Goal: Information Seeking & Learning: Learn about a topic

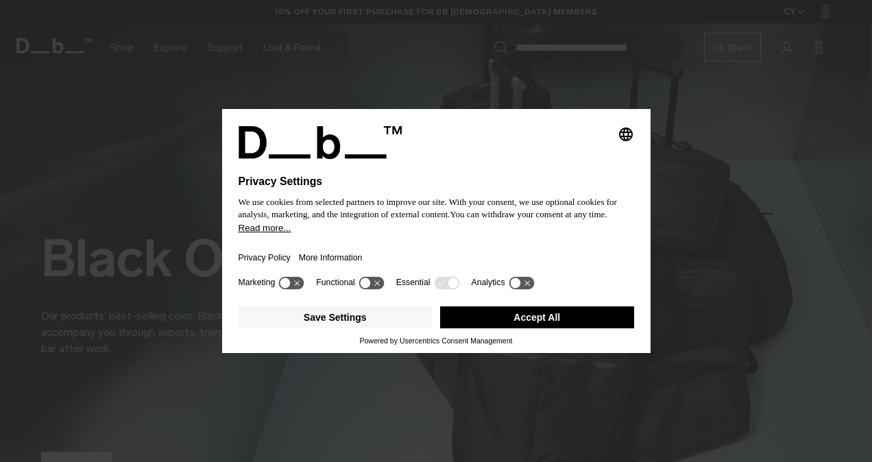
click at [508, 319] on button "Accept All" at bounding box center [537, 318] width 194 height 22
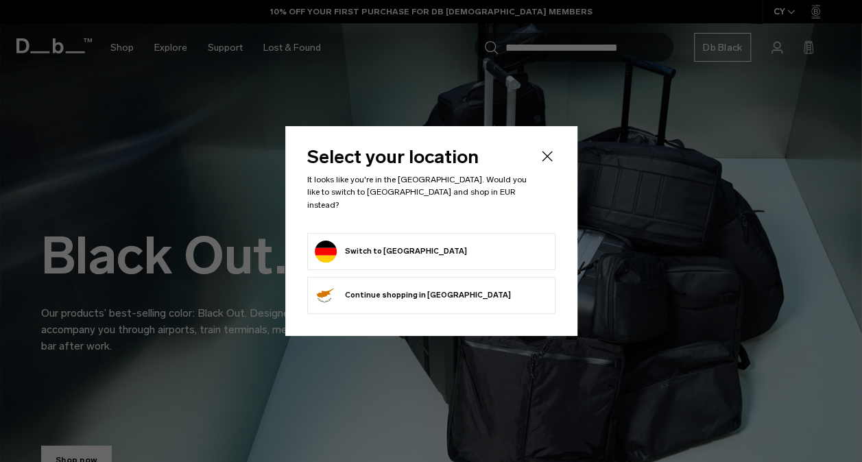
click at [434, 246] on form "Switch to Germany" at bounding box center [431, 252] width 233 height 22
click at [377, 241] on button "Switch to Germany" at bounding box center [391, 252] width 152 height 22
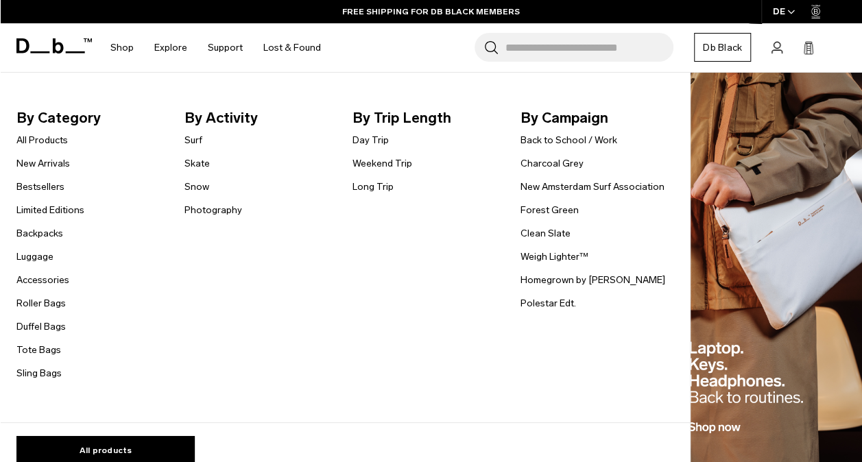
click at [197, 185] on link "Snow" at bounding box center [196, 187] width 25 height 14
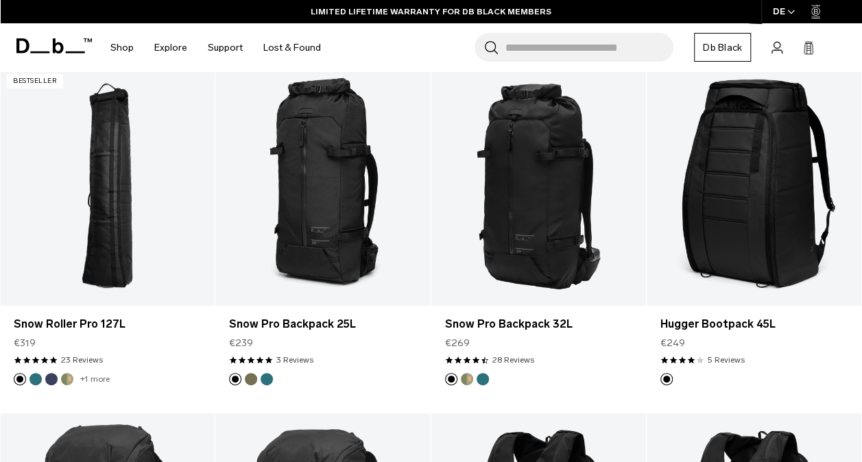
scroll to position [249, 0]
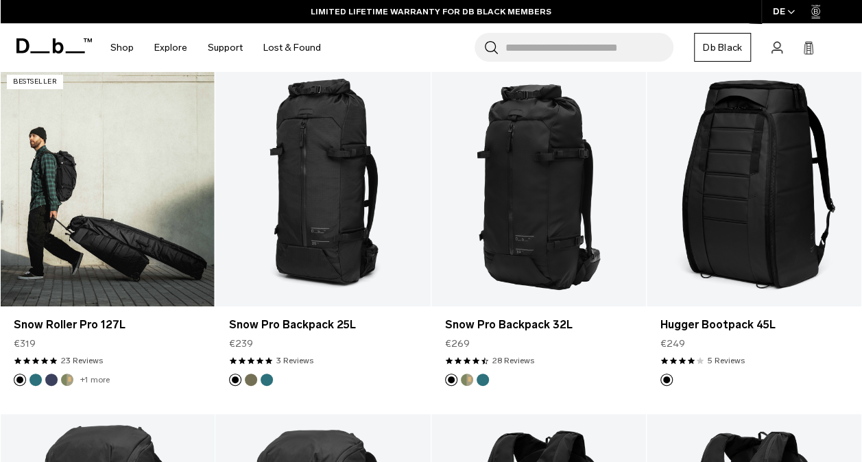
click at [71, 202] on link "Snow Roller Pro 127L" at bounding box center [107, 187] width 215 height 239
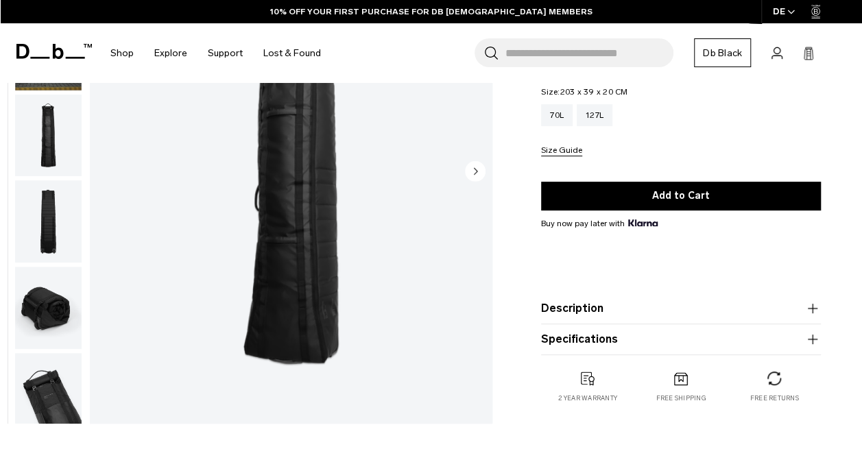
click at [645, 309] on button "Description" at bounding box center [681, 308] width 280 height 16
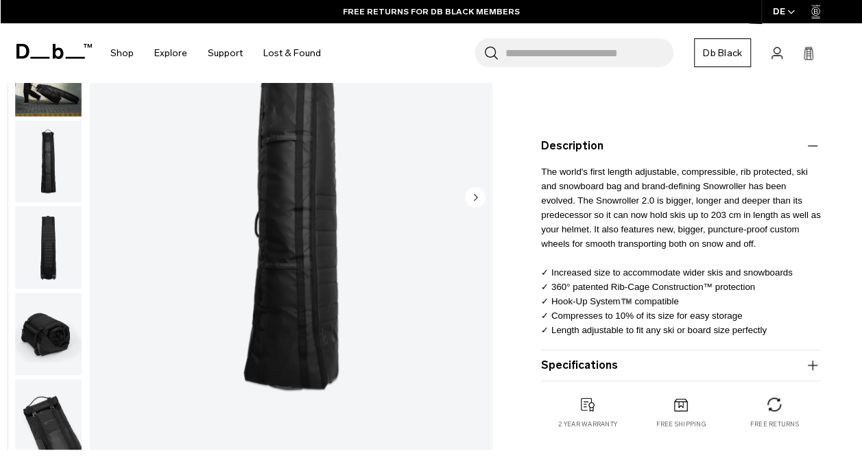
scroll to position [312, 0]
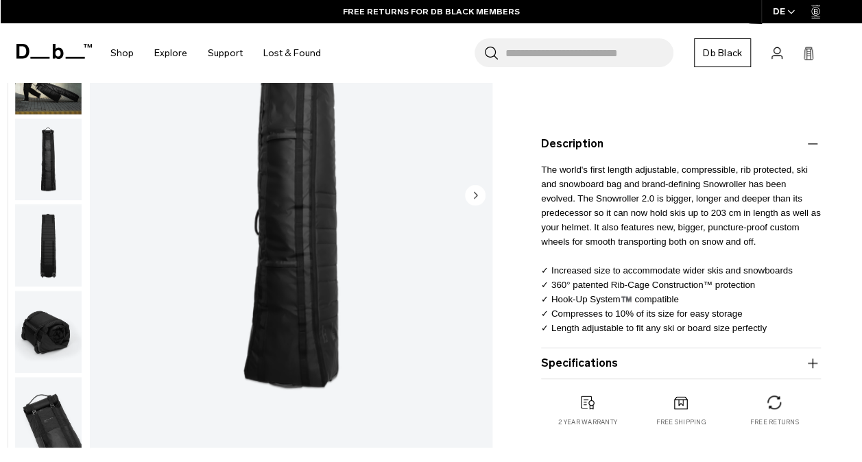
click at [617, 363] on button "Specifications" at bounding box center [681, 363] width 280 height 16
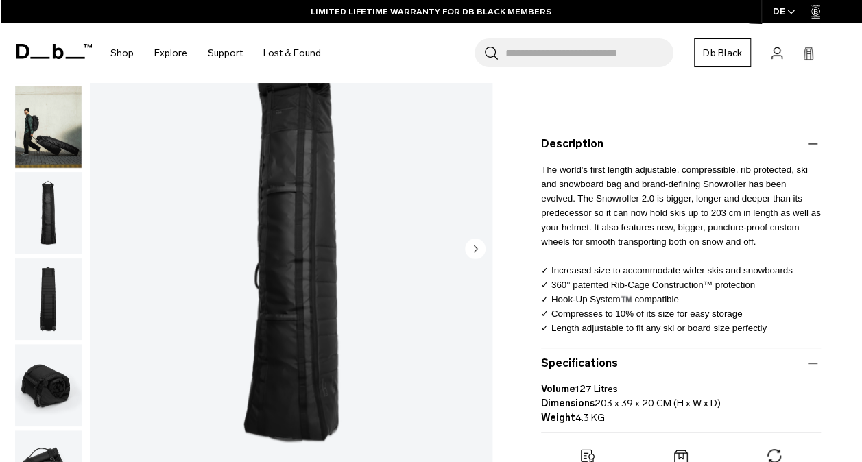
click at [617, 363] on button "Specifications" at bounding box center [681, 363] width 280 height 16
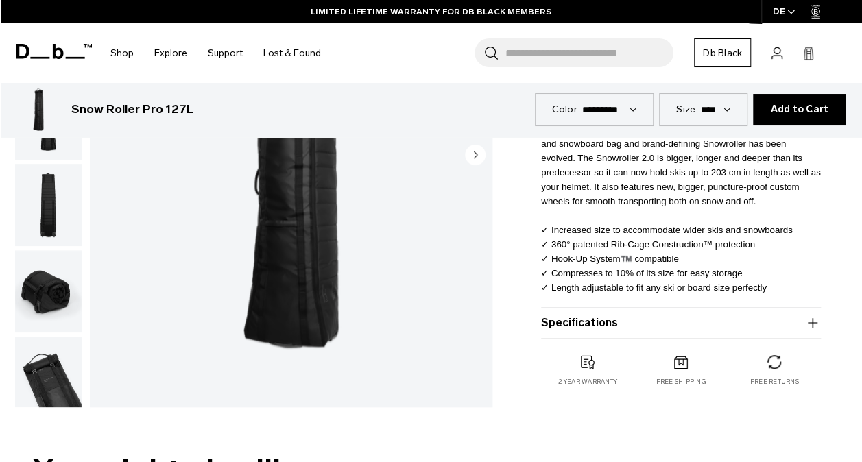
scroll to position [352, 0]
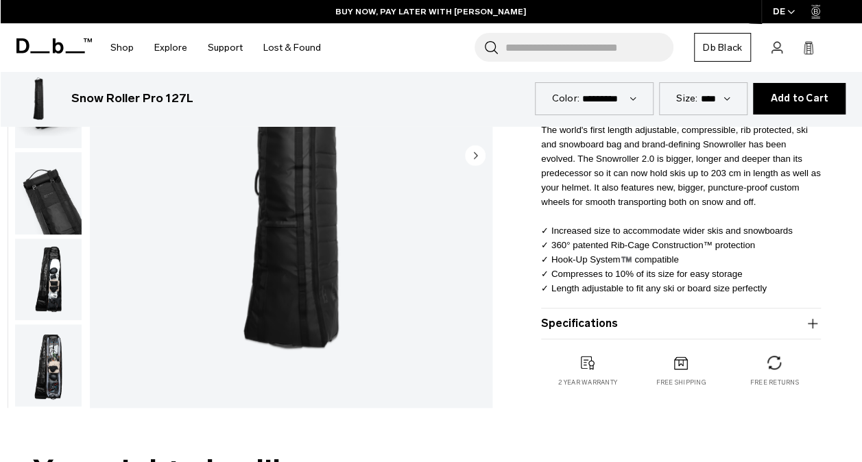
click at [51, 288] on img "button" at bounding box center [48, 280] width 67 height 82
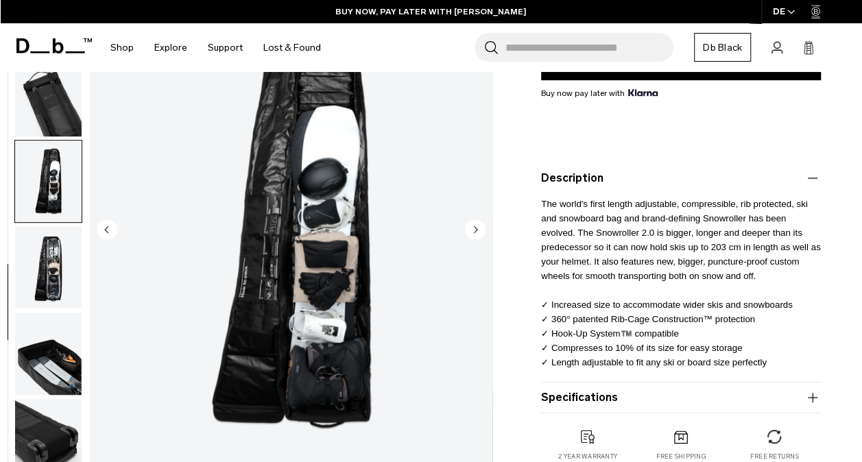
scroll to position [277, 0]
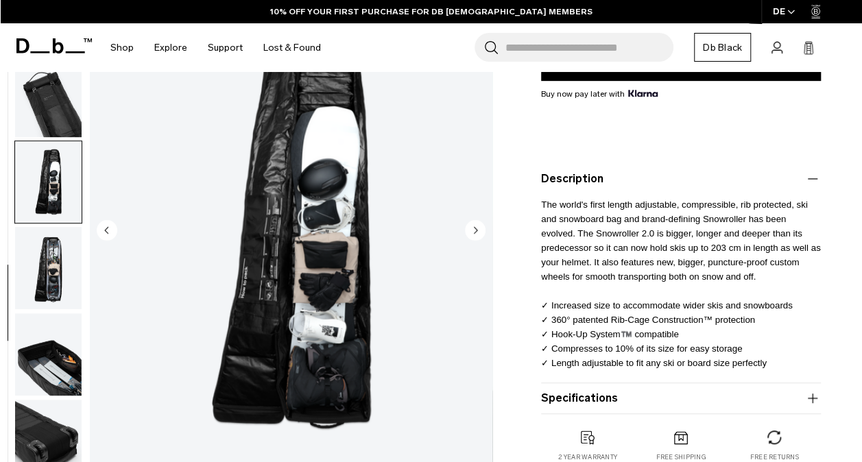
click at [50, 373] on img "button" at bounding box center [48, 355] width 67 height 82
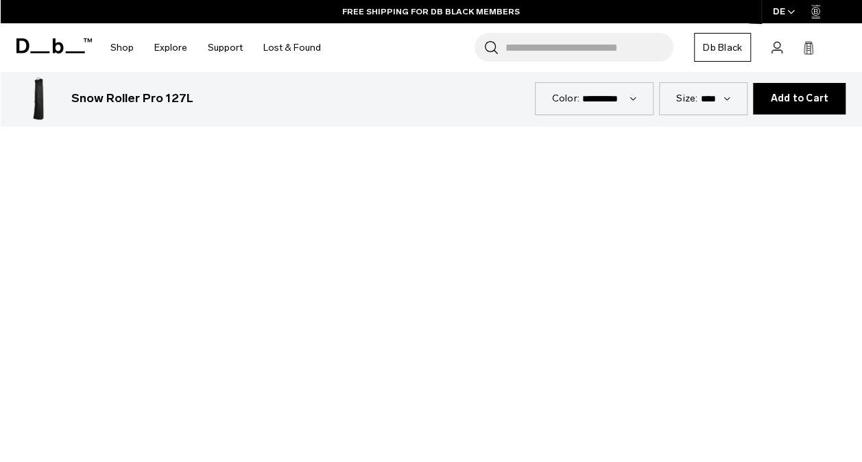
scroll to position [1226, 0]
click at [427, 243] on div at bounding box center [431, 244] width 862 height 485
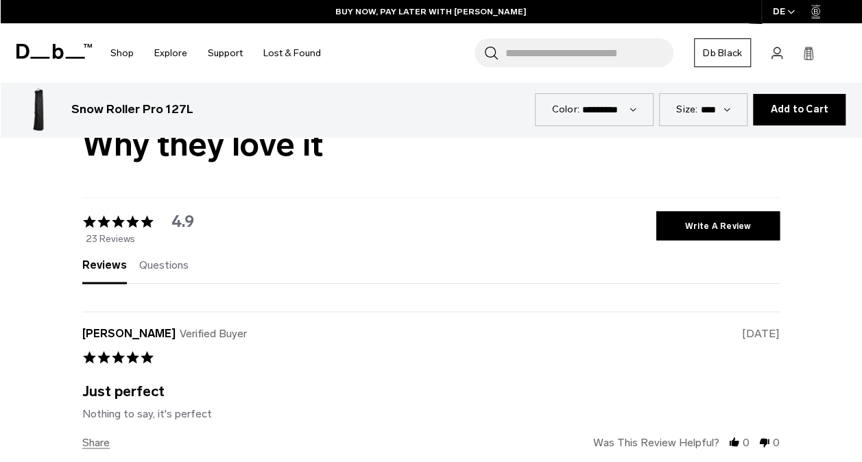
scroll to position [3682, 0]
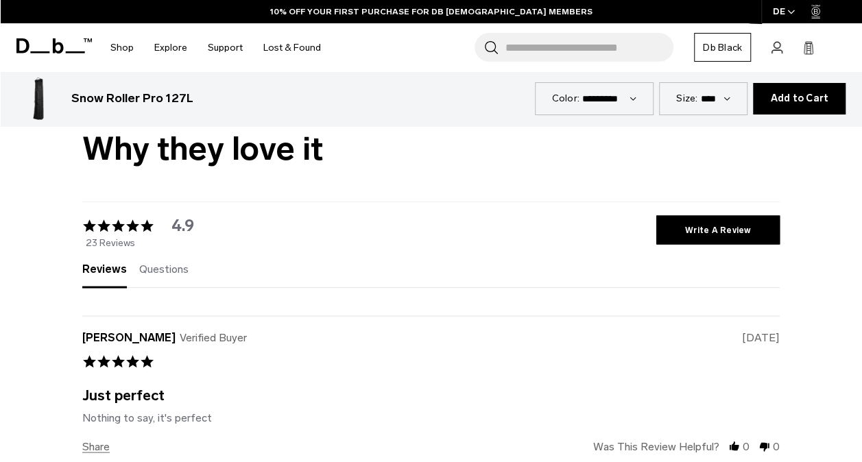
click at [169, 263] on div "Questions (0)" at bounding box center [163, 274] width 49 height 23
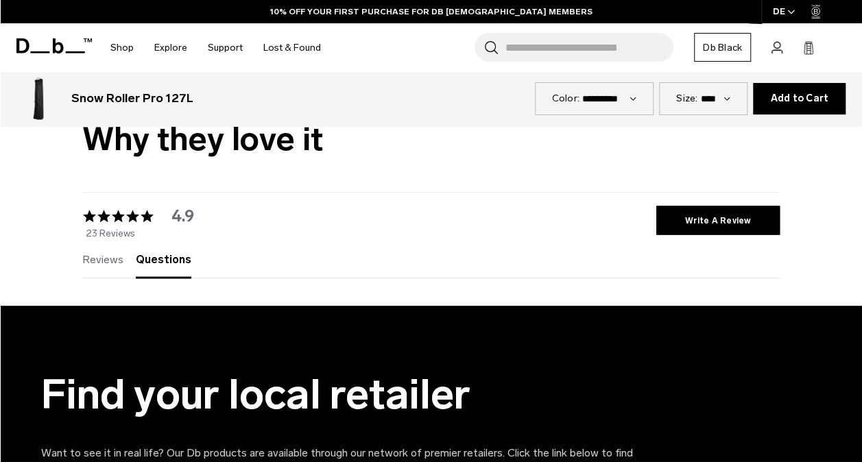
scroll to position [3690, 0]
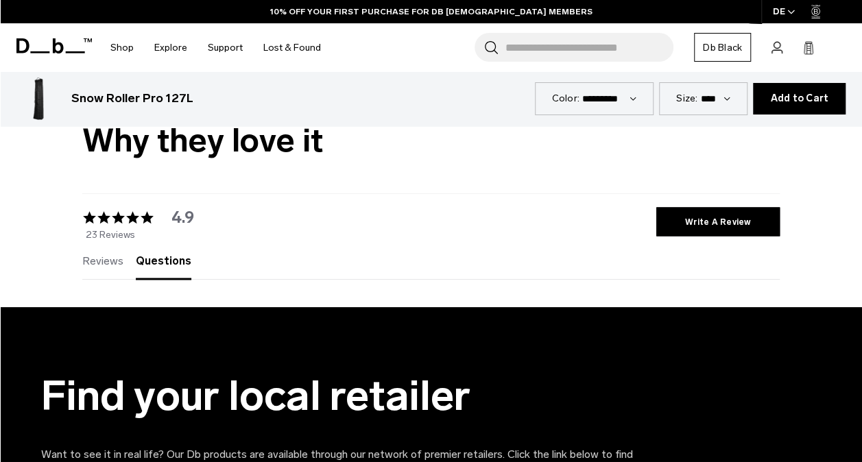
click at [108, 254] on span "Reviews" at bounding box center [102, 260] width 41 height 13
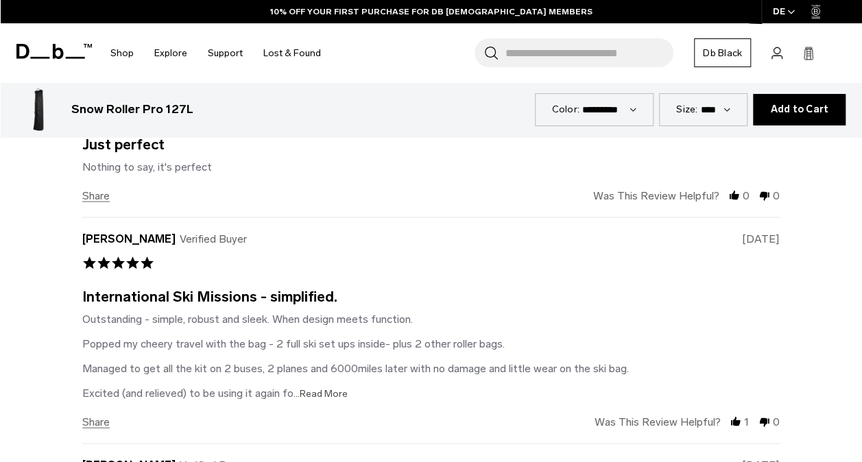
scroll to position [3933, 0]
click at [326, 388] on span "...Read More" at bounding box center [321, 394] width 54 height 12
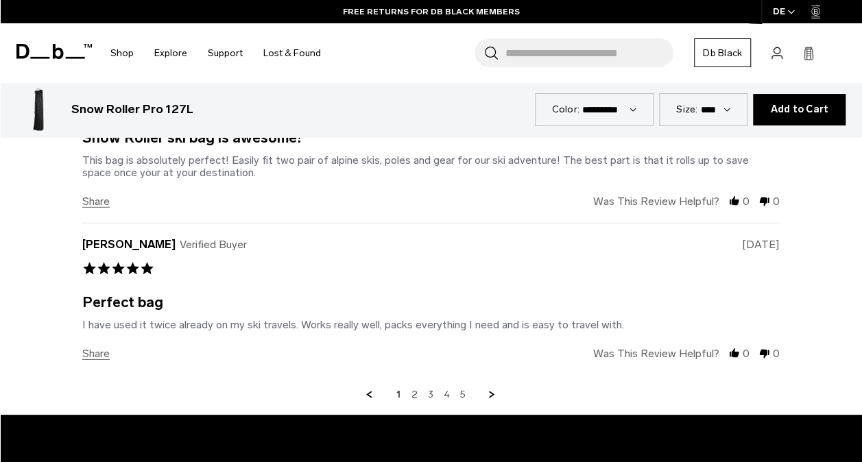
scroll to position [4509, 0]
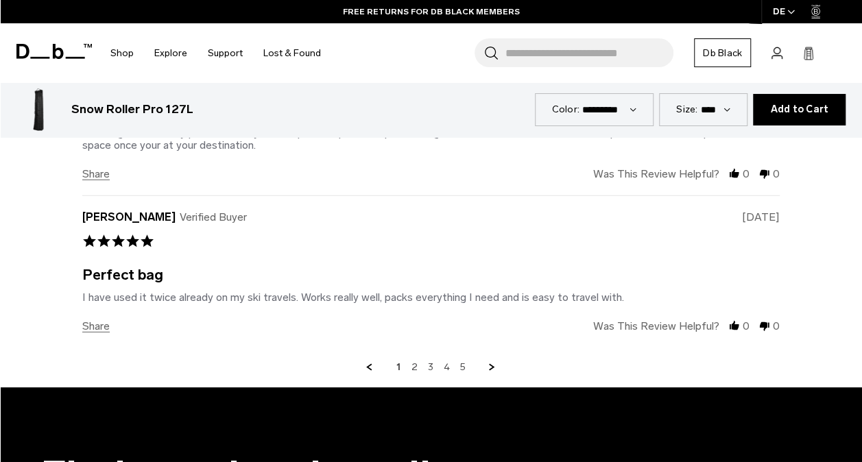
click at [487, 361] on link "Next Page" at bounding box center [492, 367] width 12 height 12
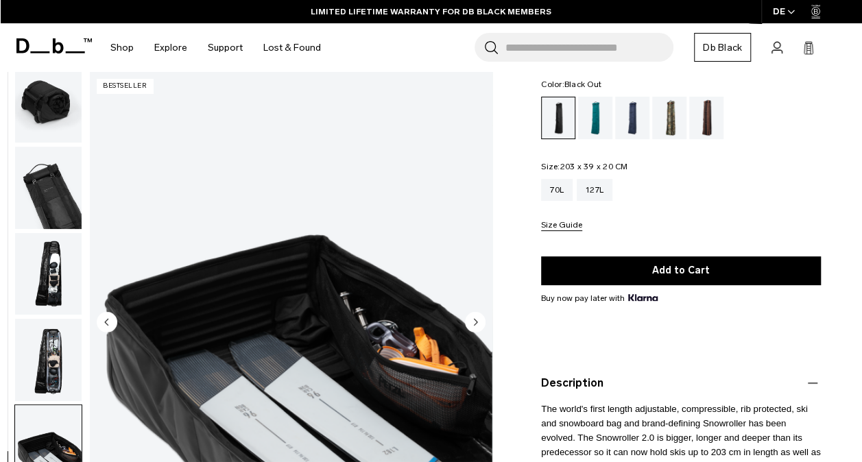
scroll to position [0, 0]
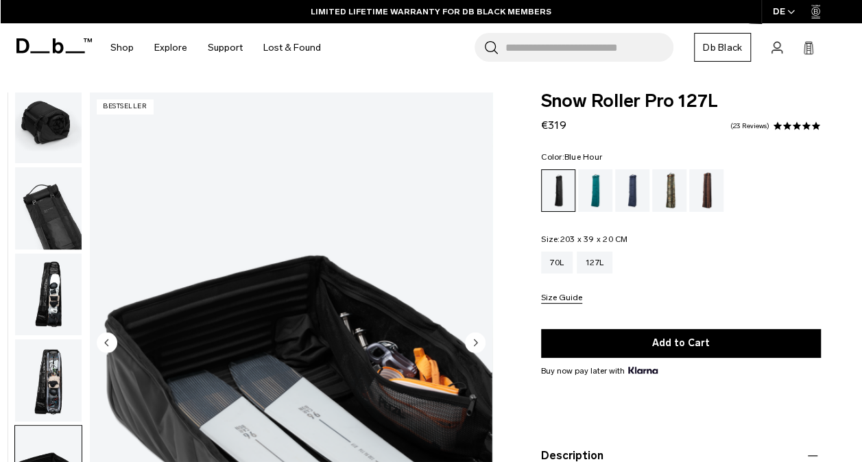
click at [631, 191] on div "Blue Hour" at bounding box center [632, 190] width 35 height 43
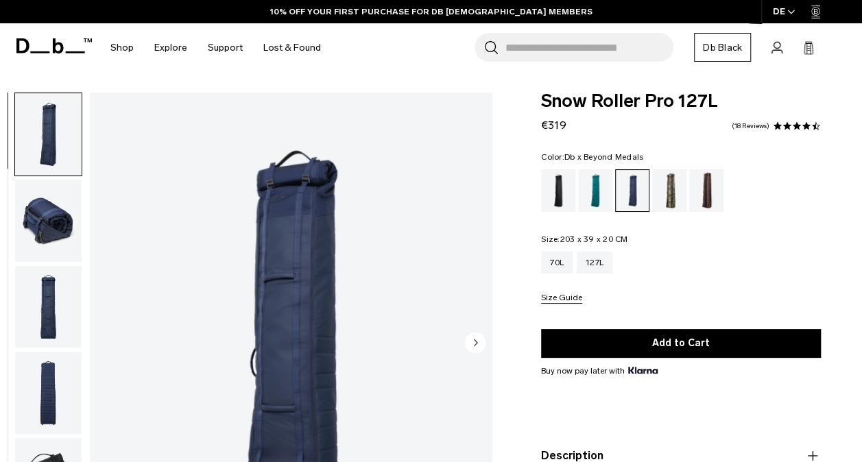
click at [671, 191] on div "Db x Beyond Medals" at bounding box center [669, 190] width 35 height 43
